Goal: Obtain resource: Download file/media

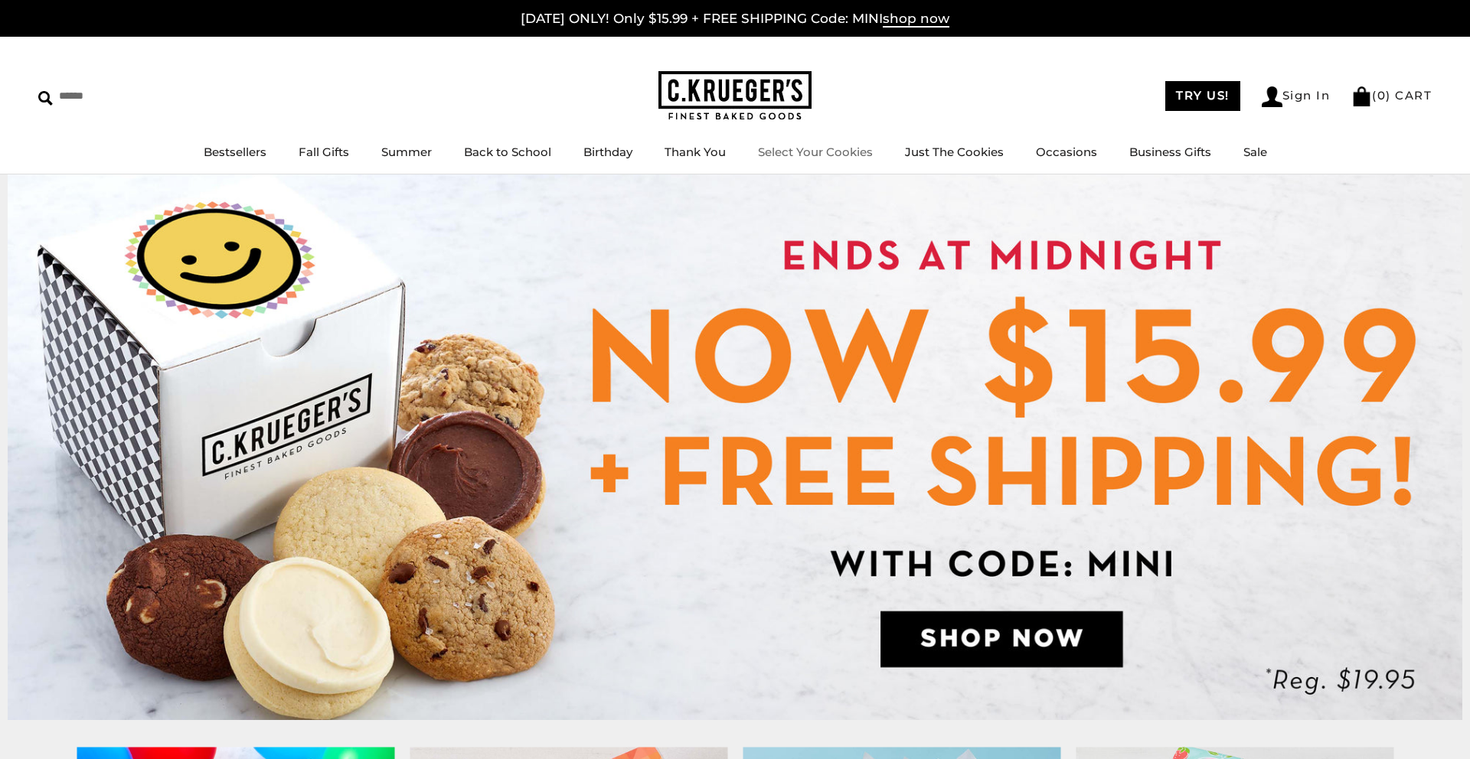
click at [825, 151] on link "Select Your Cookies" at bounding box center [815, 152] width 115 height 15
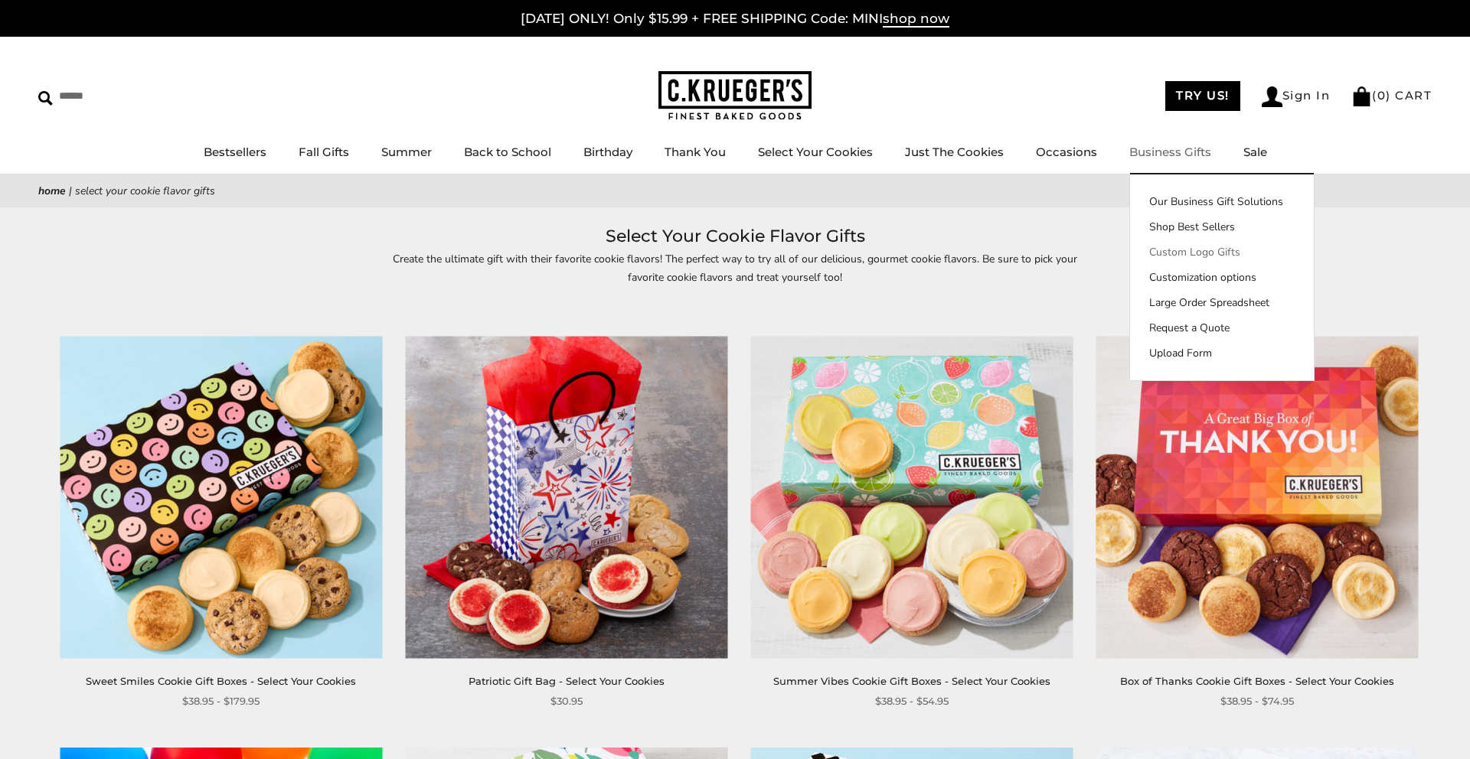
click at [1191, 250] on link "Custom Logo Gifts" at bounding box center [1222, 252] width 184 height 16
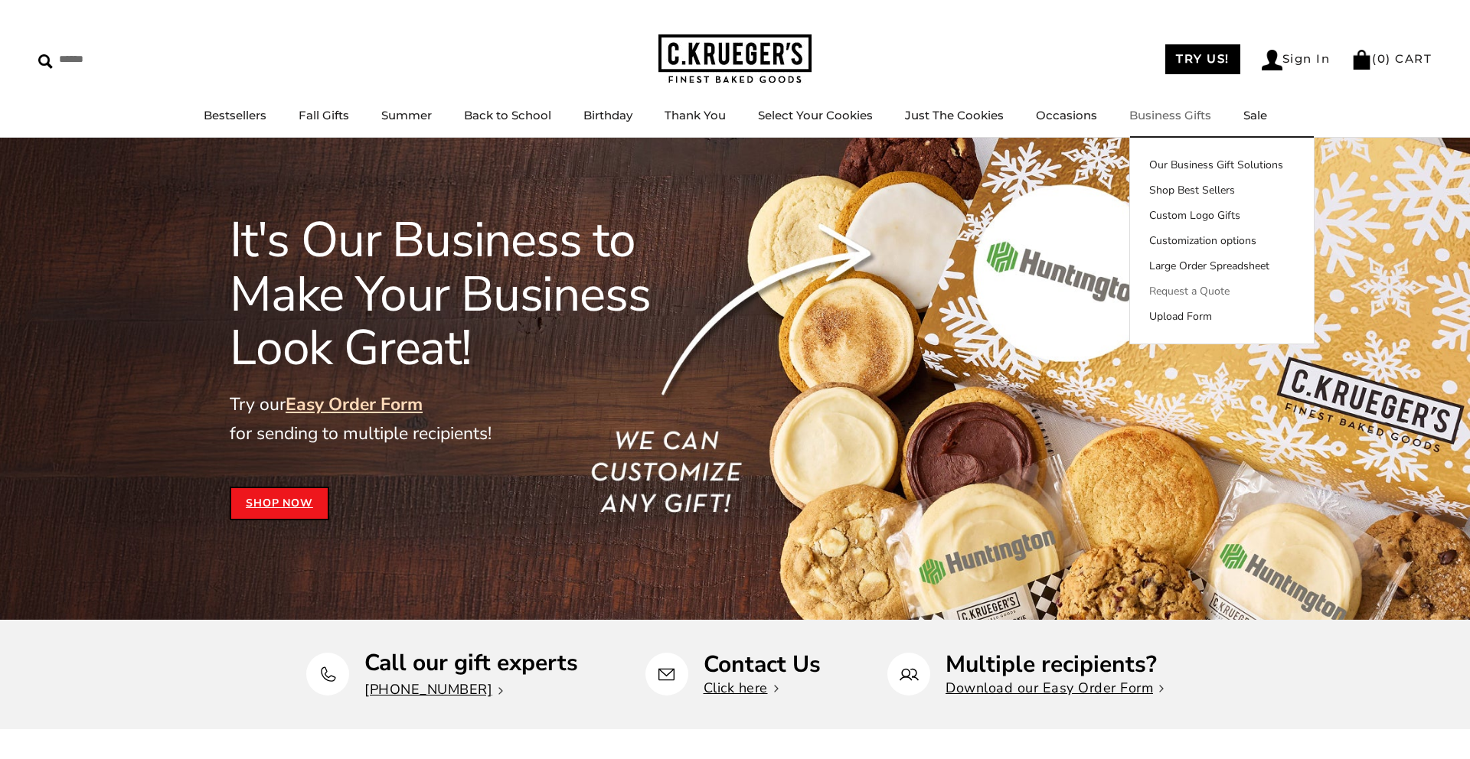
click at [1167, 293] on link "Request a Quote" at bounding box center [1222, 291] width 184 height 16
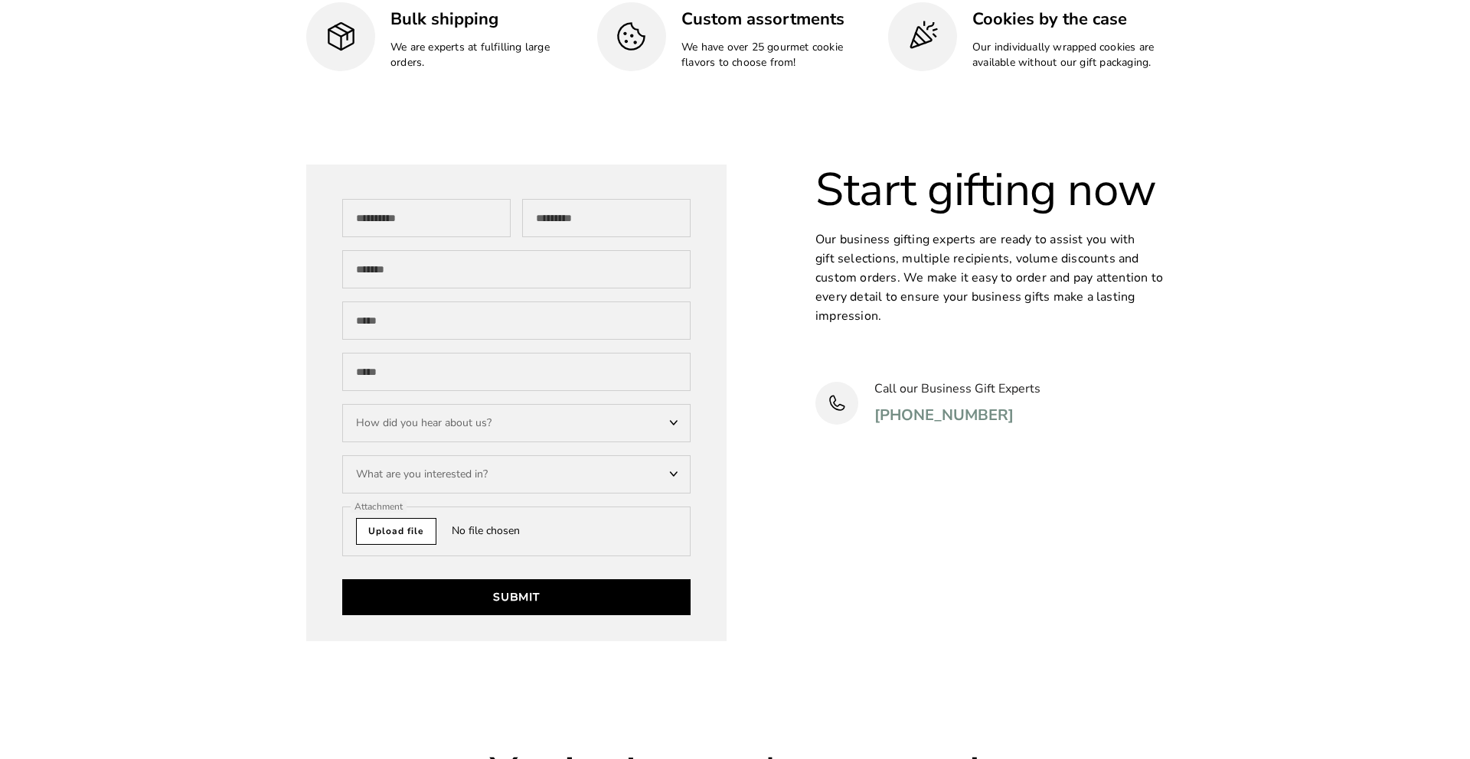
scroll to position [4659, 0]
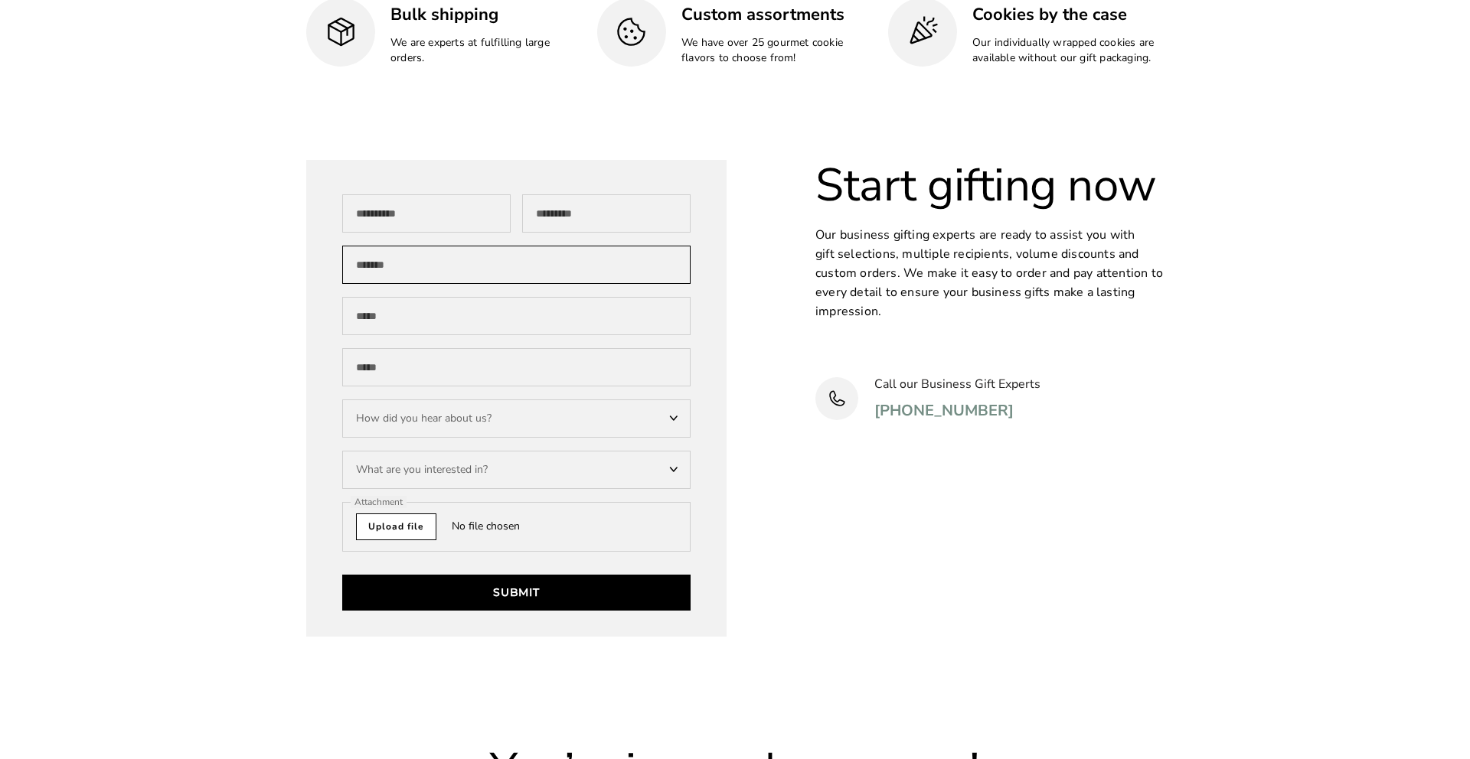
click at [469, 246] on input "Company" at bounding box center [516, 265] width 348 height 38
click at [531, 451] on div "What are you interested in?" at bounding box center [516, 470] width 348 height 38
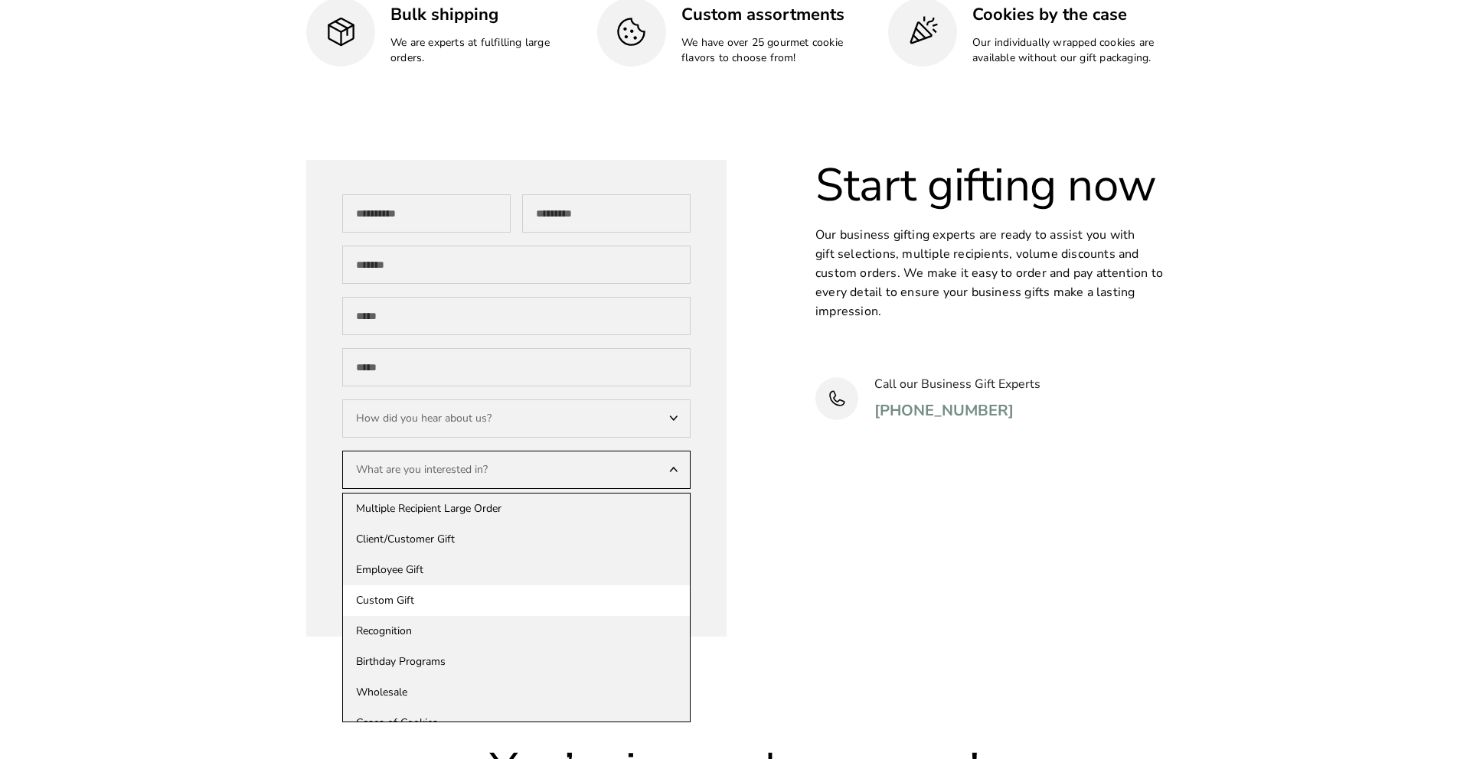
scroll to position [47, 0]
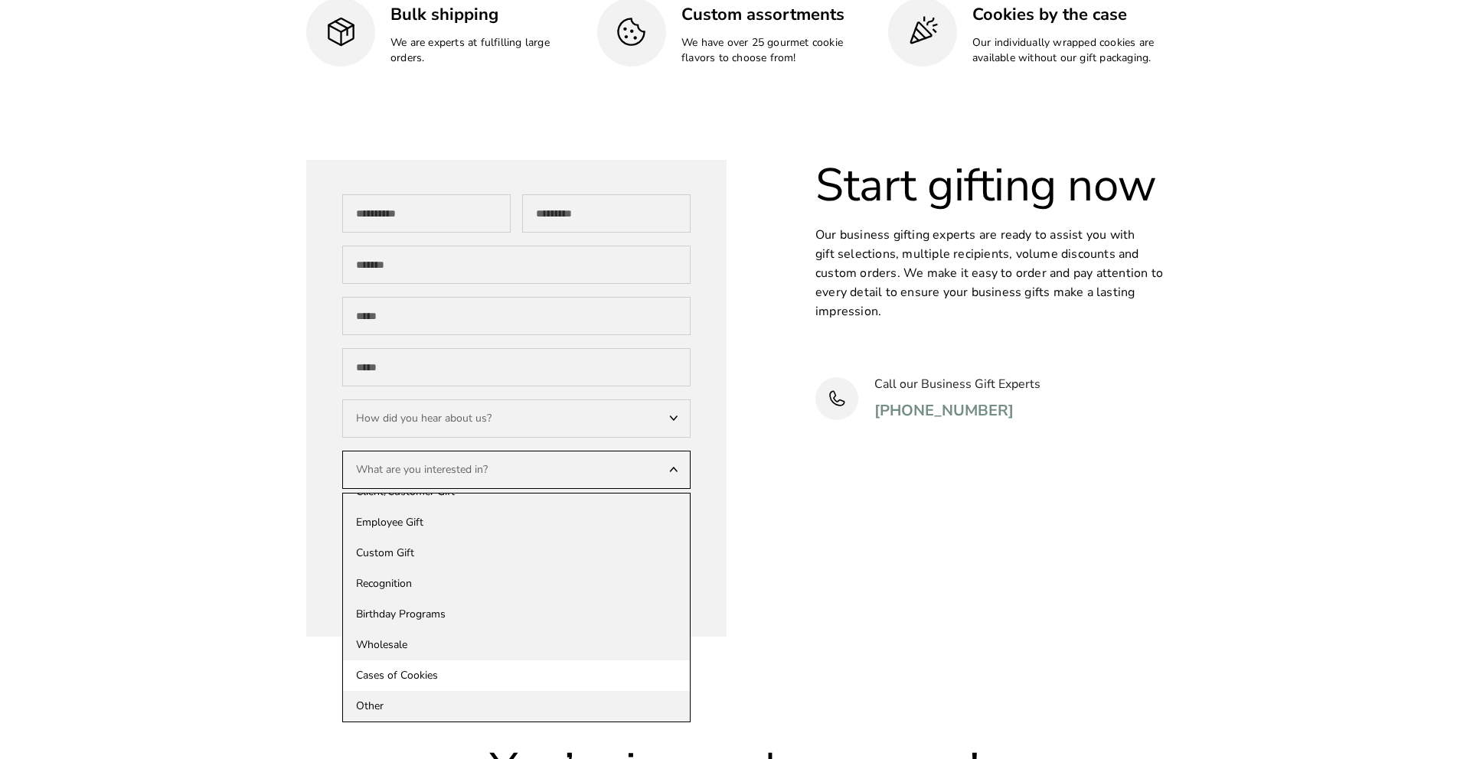
click at [531, 661] on div "Cases of Cookies" at bounding box center [516, 676] width 347 height 31
select select "**********"
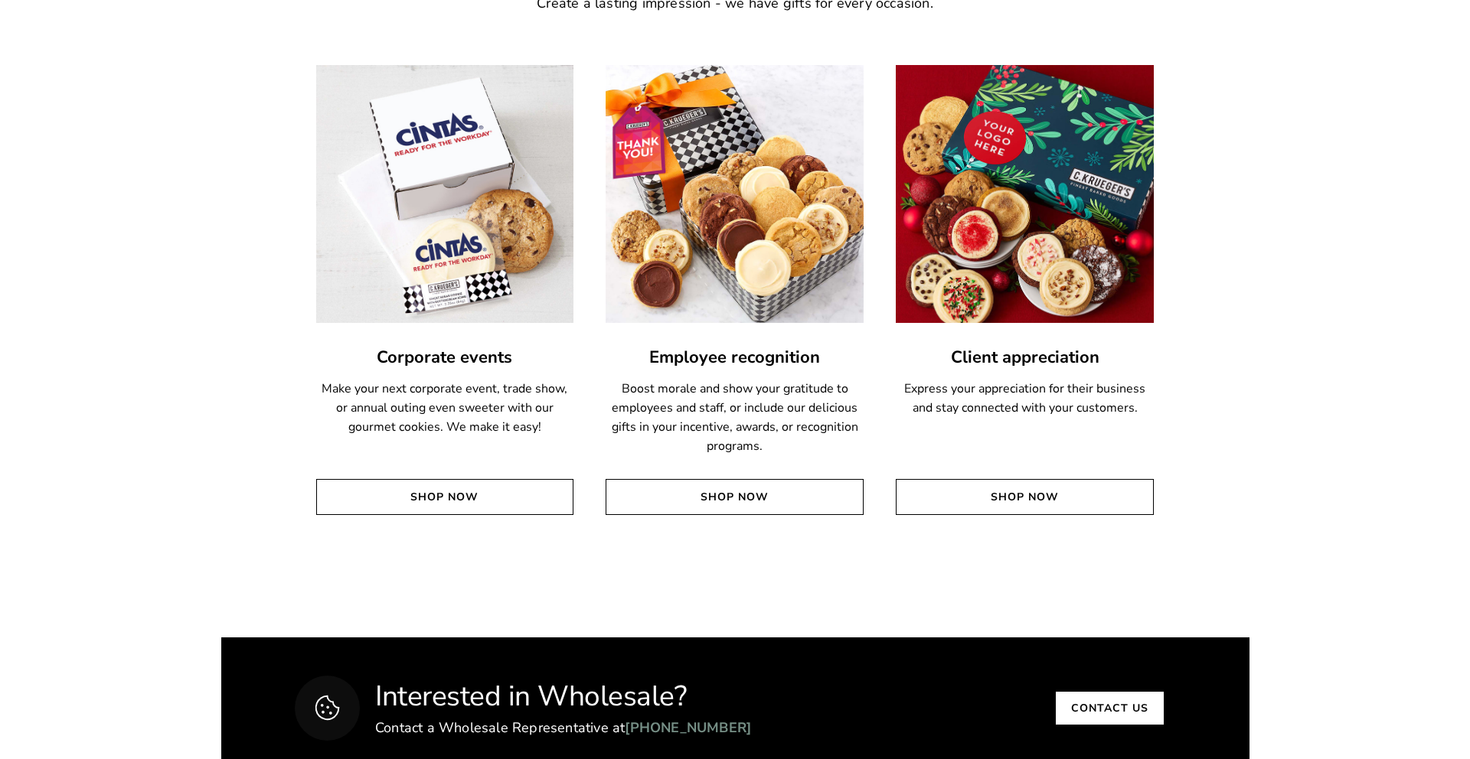
scroll to position [3473, 0]
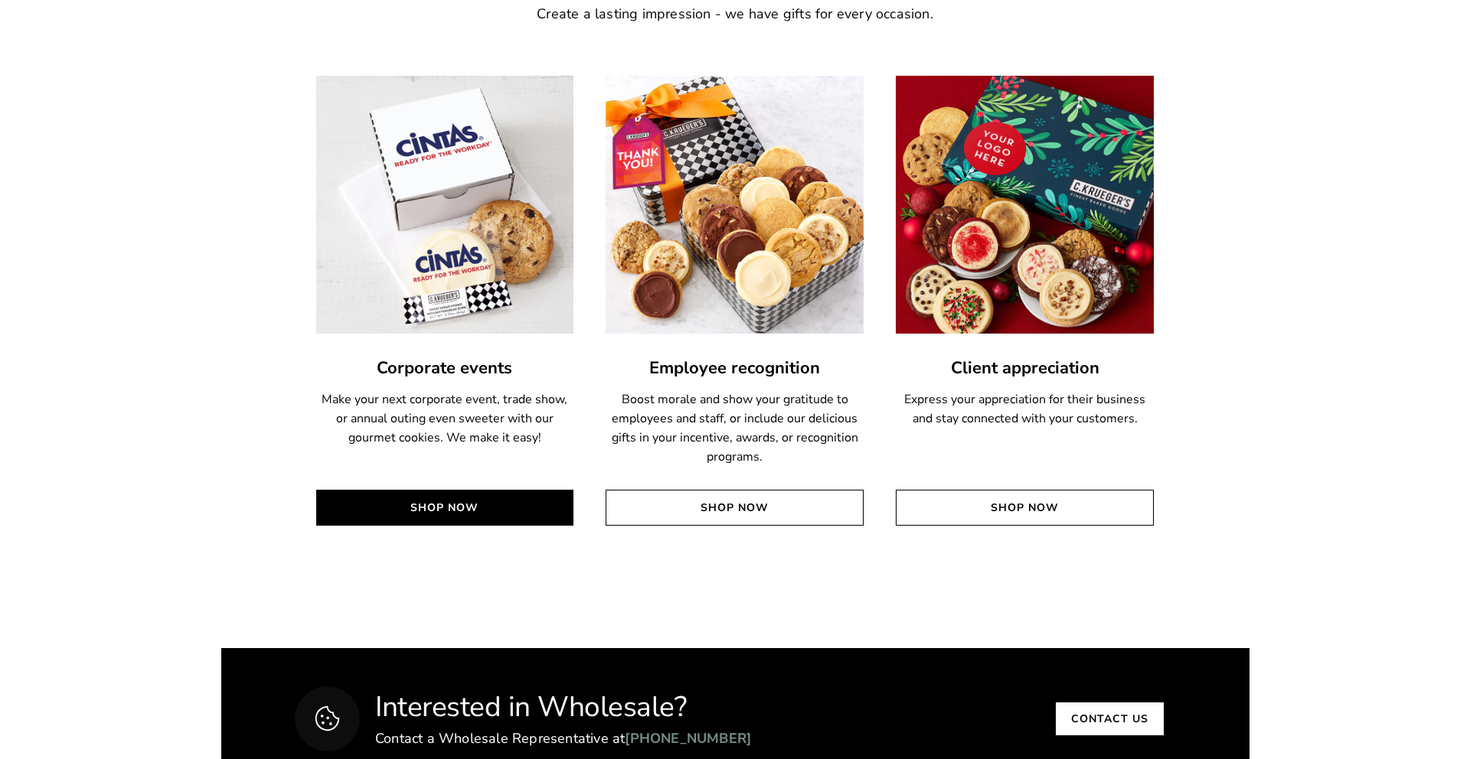
click at [486, 493] on link "Shop Now" at bounding box center [445, 508] width 258 height 36
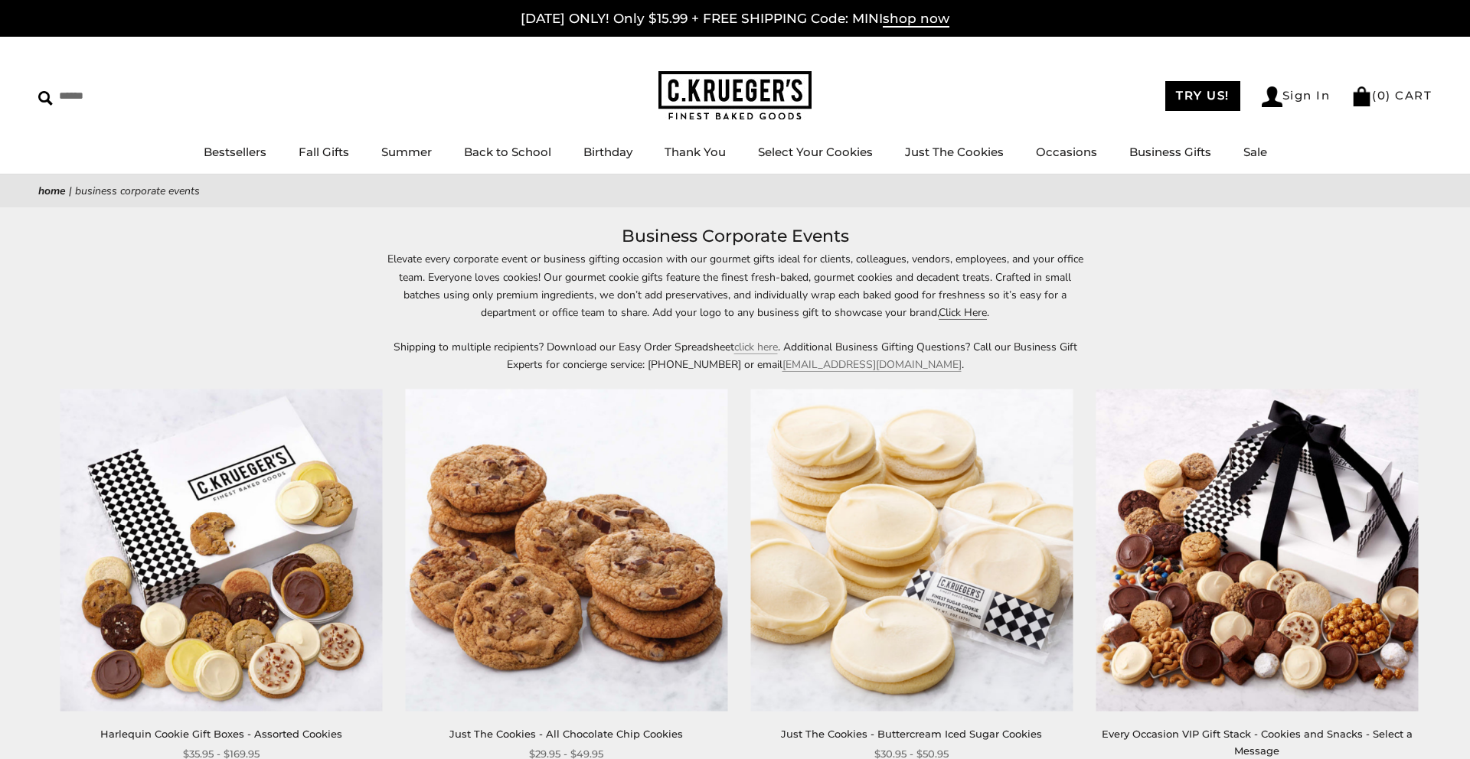
click at [955, 310] on link "Click Here" at bounding box center [963, 312] width 48 height 15
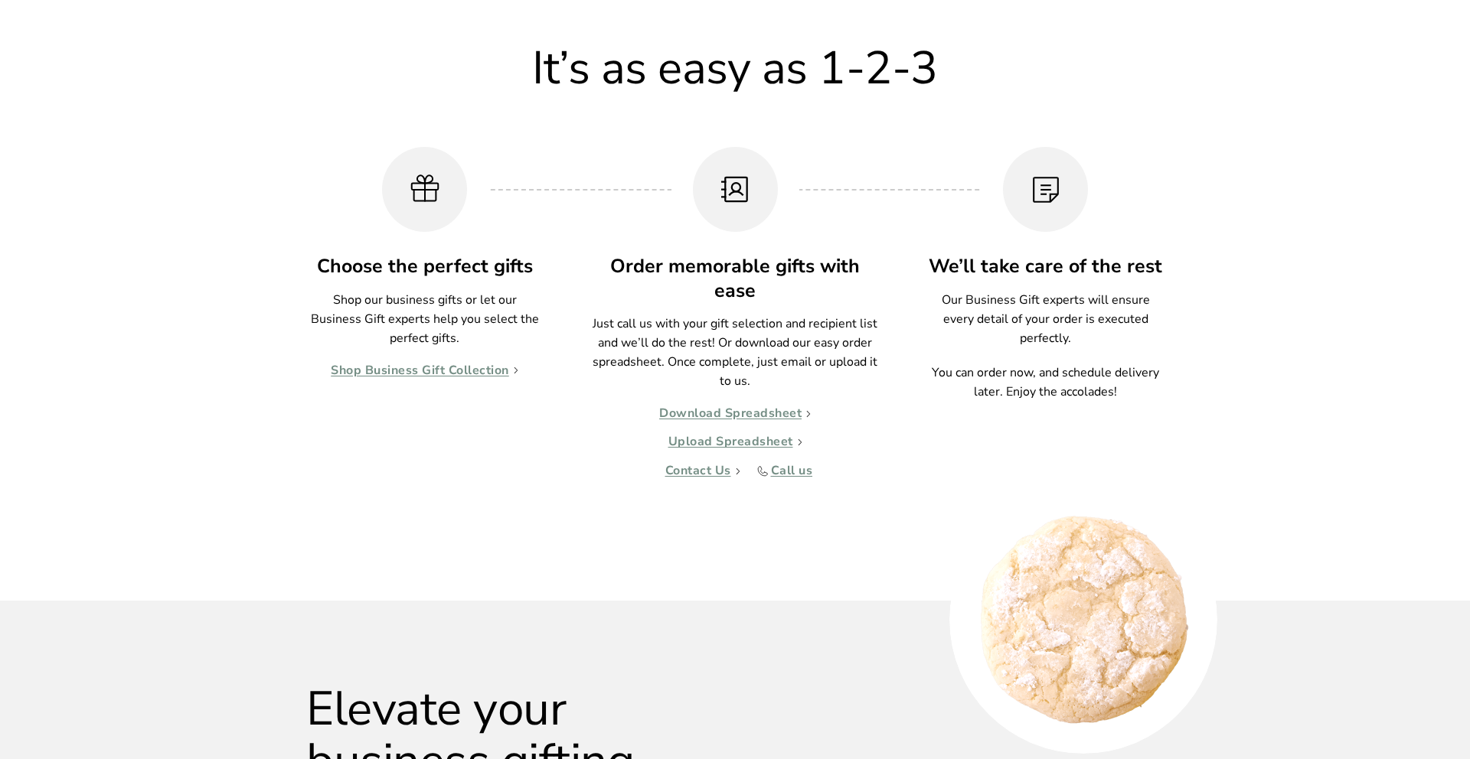
scroll to position [1399, 0]
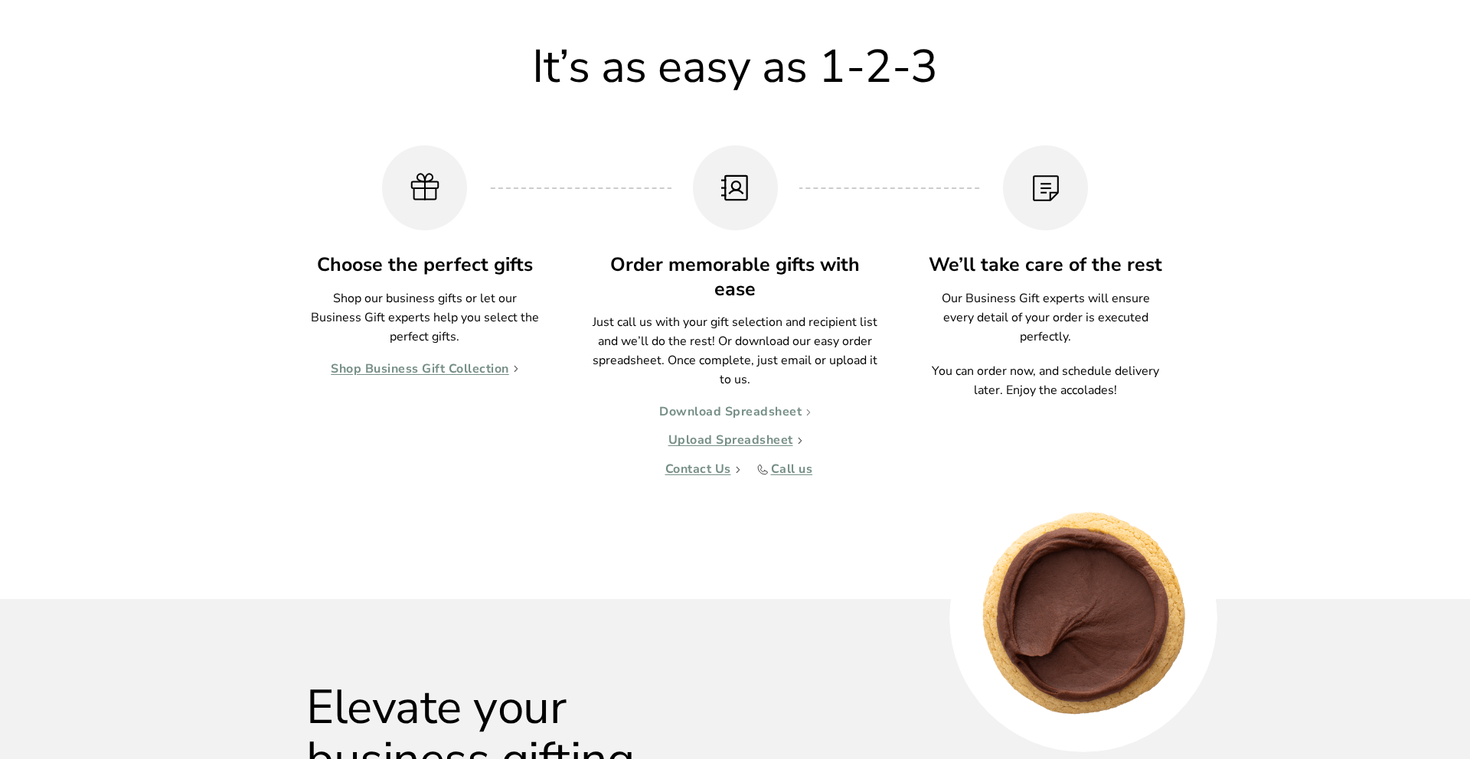
click at [777, 413] on link "Download Spreadsheet" at bounding box center [735, 412] width 152 height 15
